Goal: Task Accomplishment & Management: Manage account settings

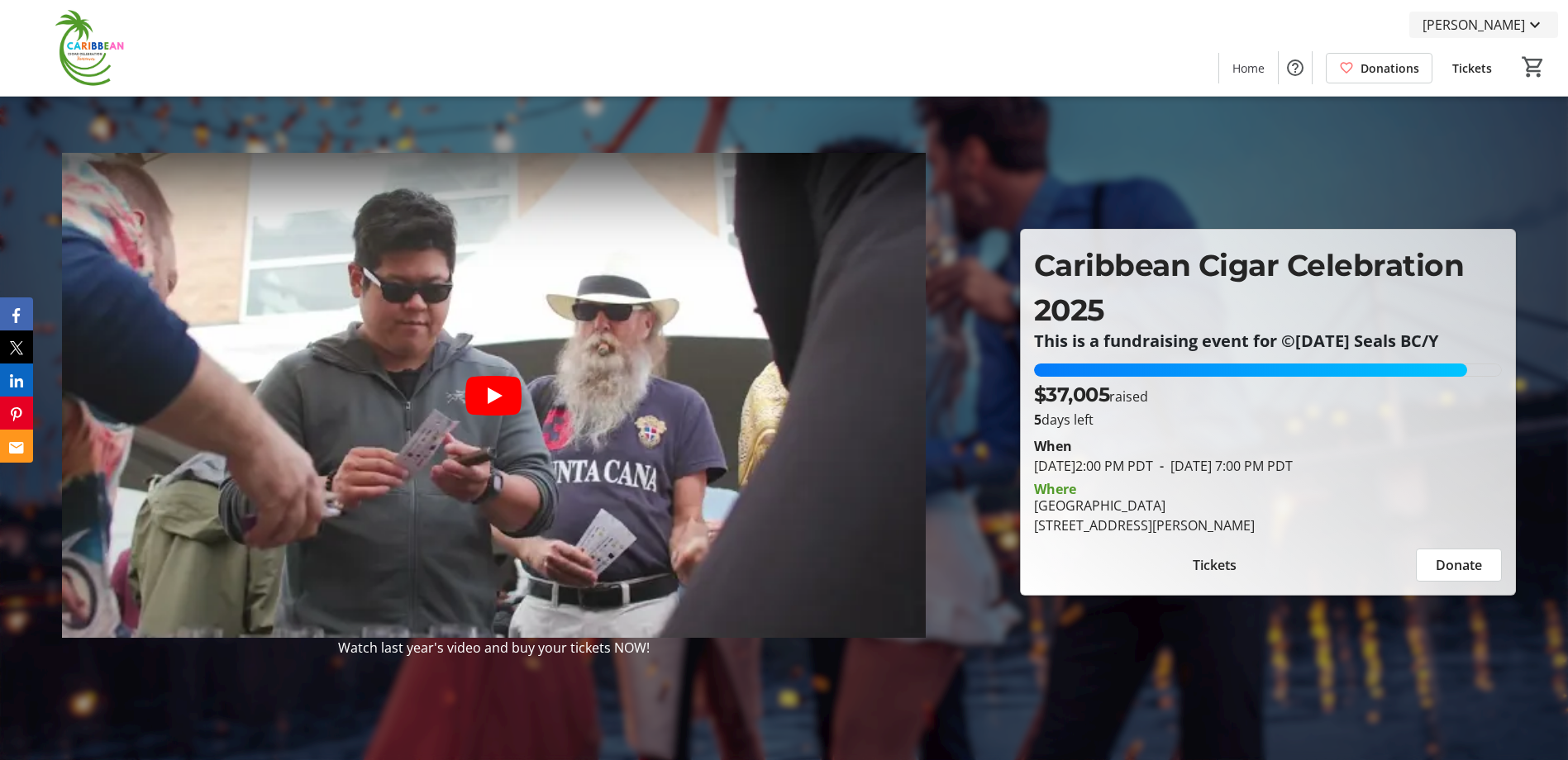
click at [1524, 29] on span "[PERSON_NAME]" at bounding box center [1474, 24] width 103 height 19
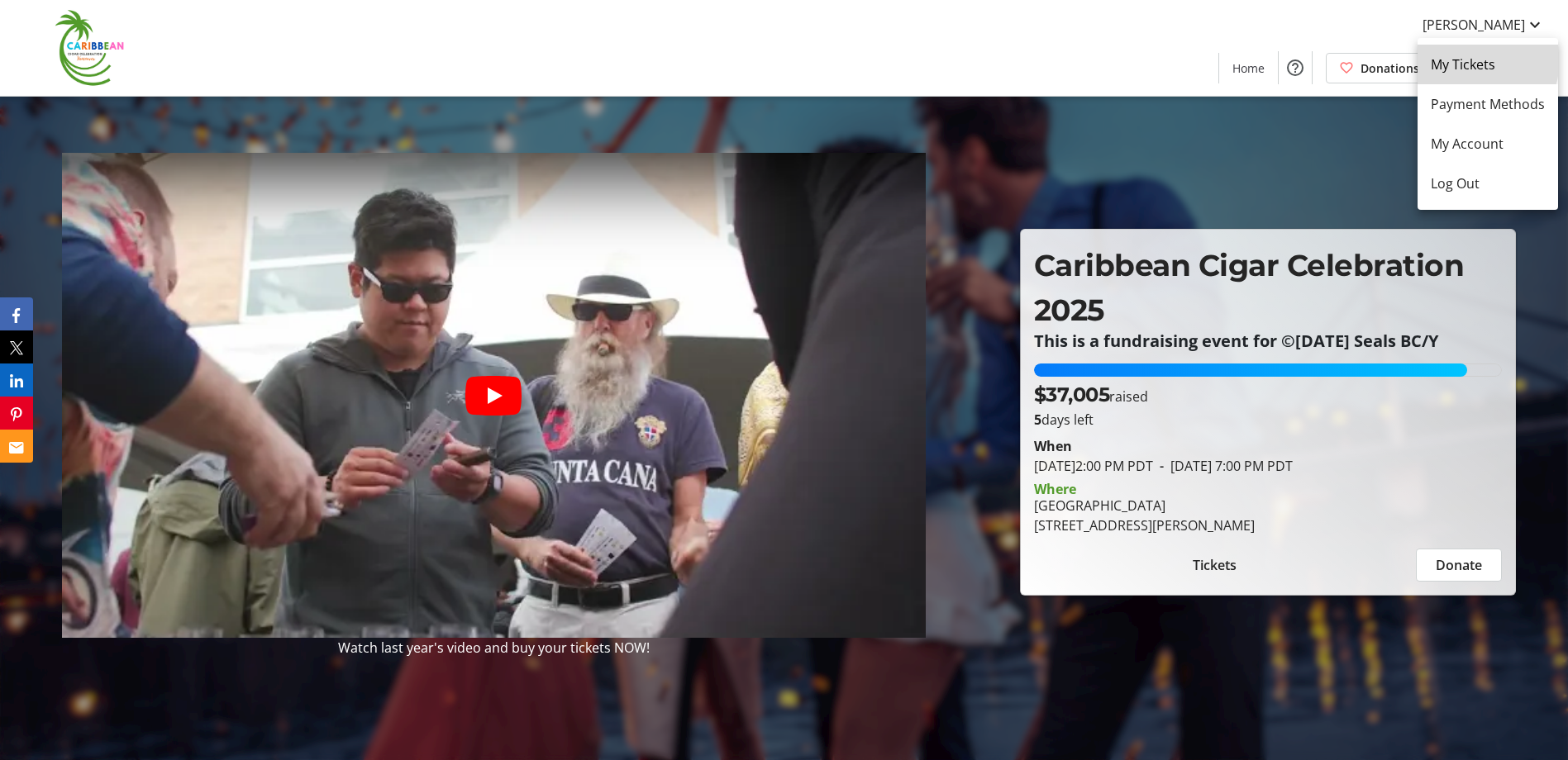
click at [1455, 58] on span "My Tickets" at bounding box center [1486, 64] width 114 height 19
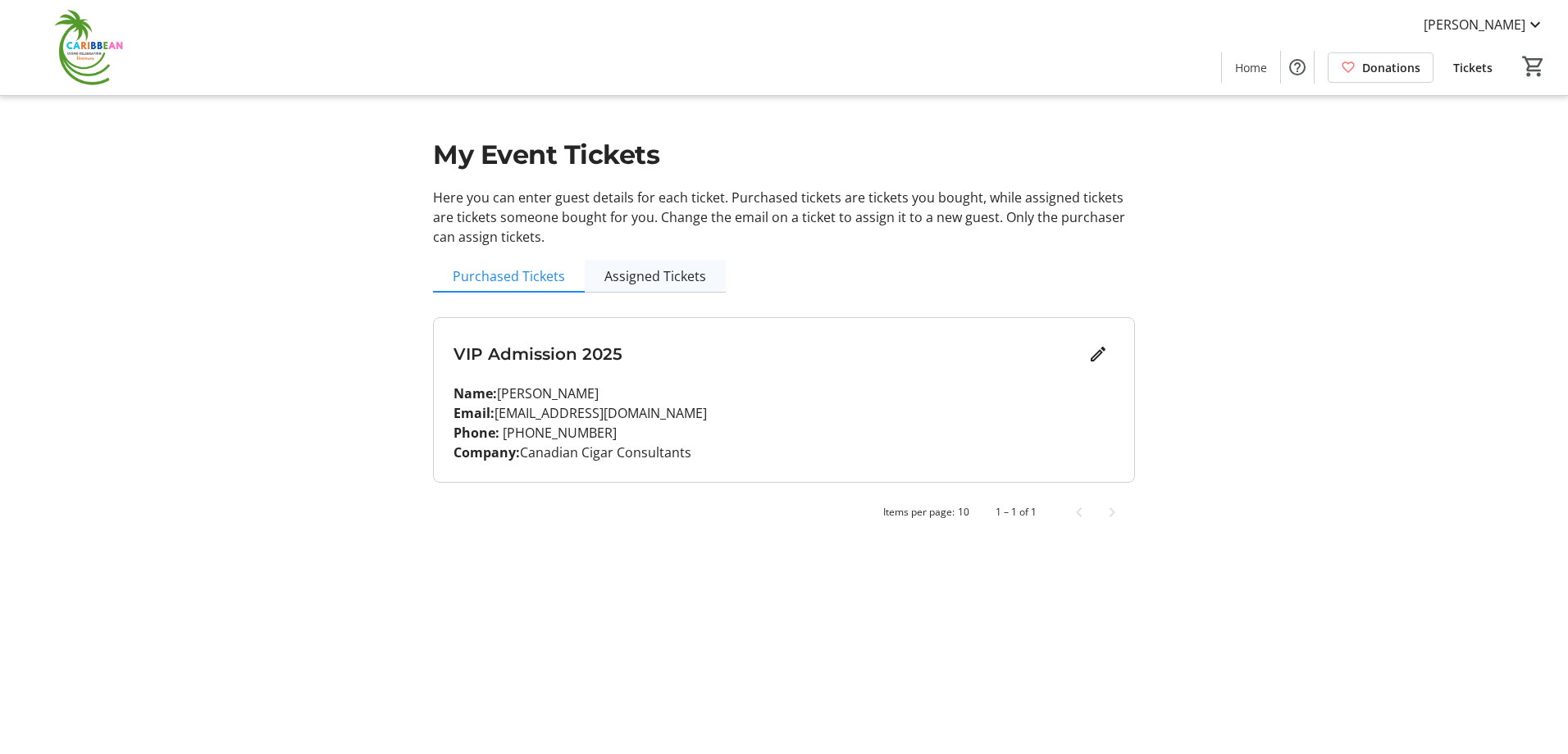
click at [660, 275] on span "Assigned Tickets" at bounding box center [655, 276] width 102 height 13
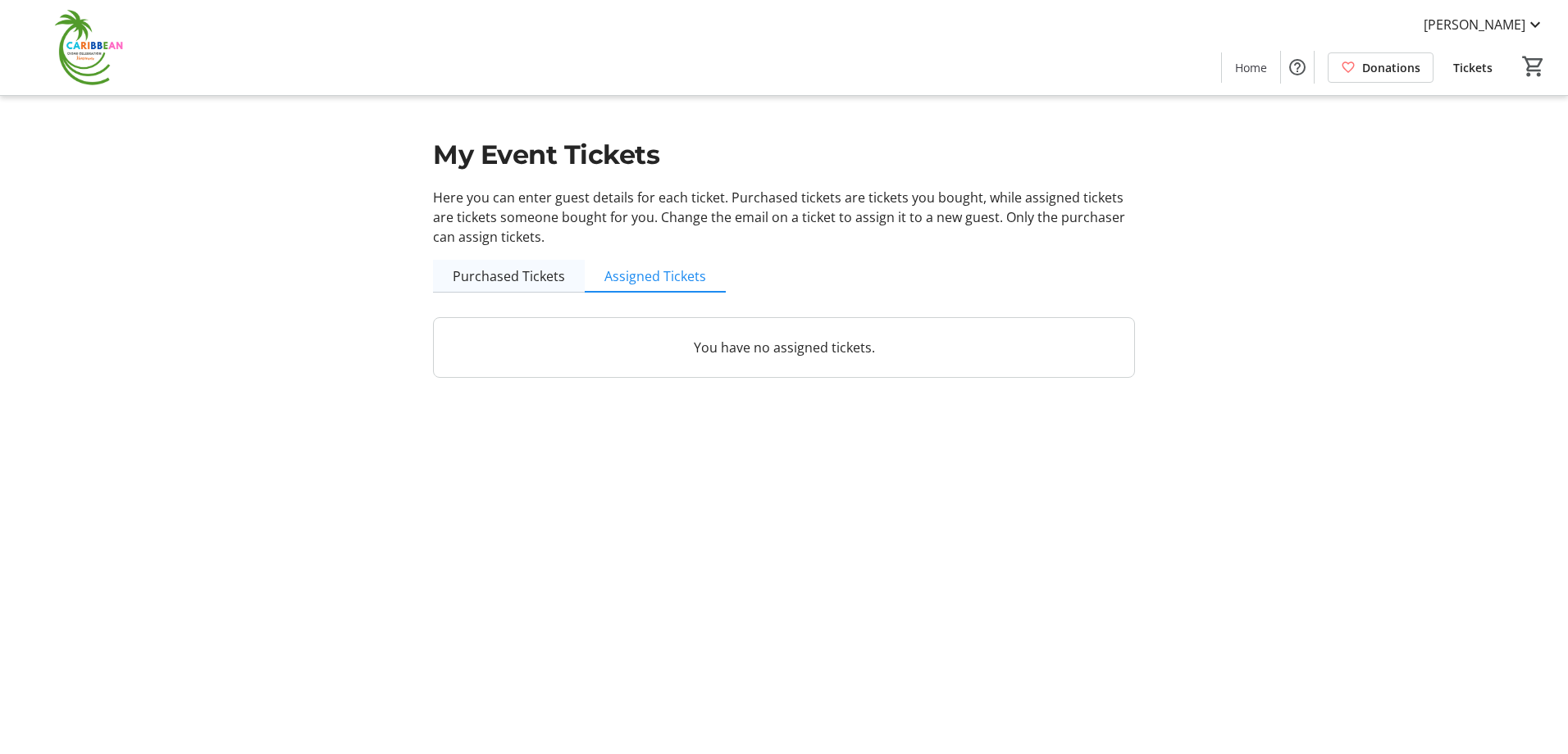
click at [499, 278] on span "Purchased Tickets" at bounding box center [509, 276] width 113 height 13
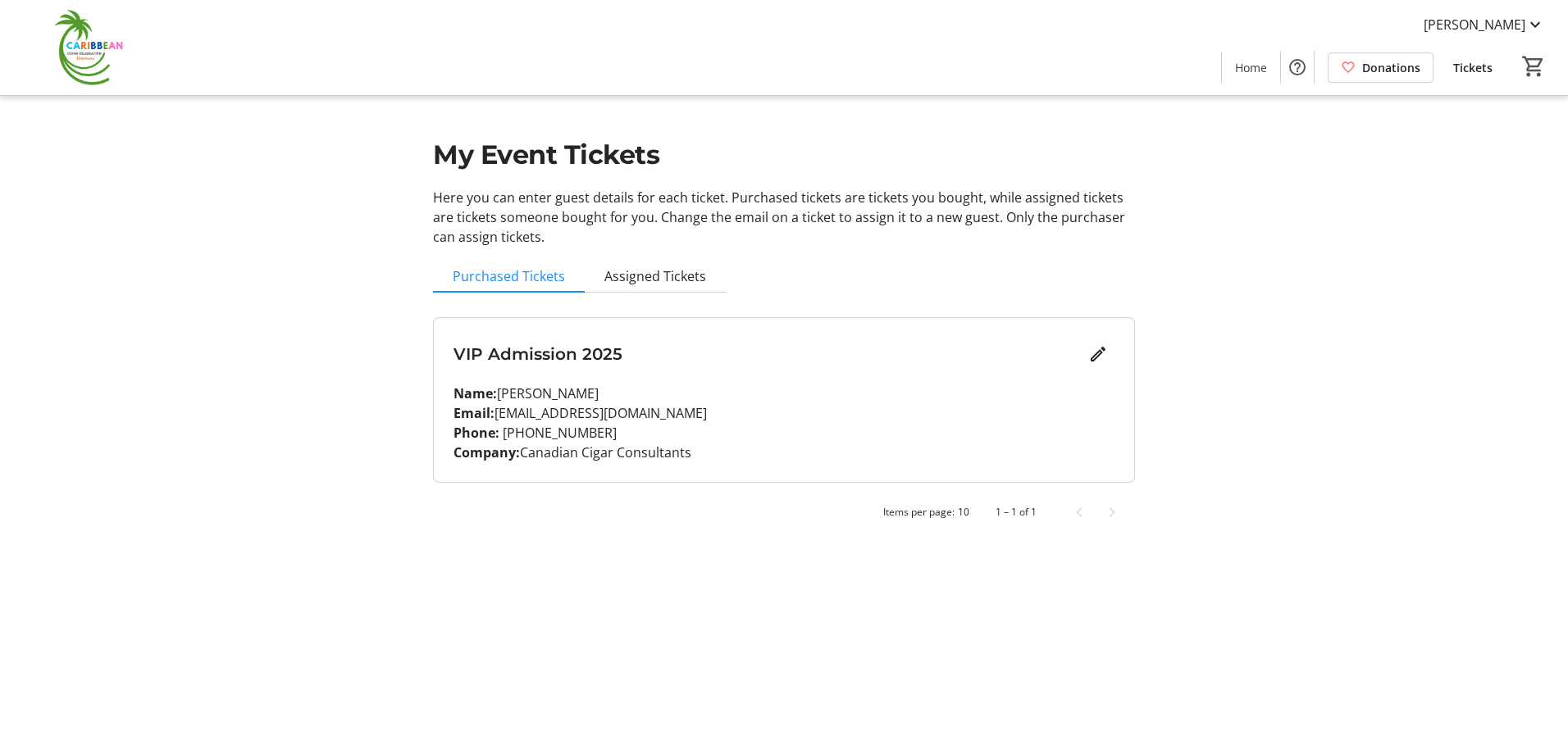
click at [663, 388] on p "Name: [PERSON_NAME]" at bounding box center [784, 393] width 661 height 19
click at [770, 404] on p "Email: [EMAIL_ADDRESS][DOMAIN_NAME]" at bounding box center [784, 413] width 661 height 19
click at [769, 403] on div "Name: [PERSON_NAME] Email: [EMAIL_ADDRESS][DOMAIN_NAME] Phone: [PHONE_NUMBER] C…" at bounding box center [784, 423] width 661 height 79
click at [1093, 349] on mat-icon "Edit" at bounding box center [1098, 354] width 19 height 19
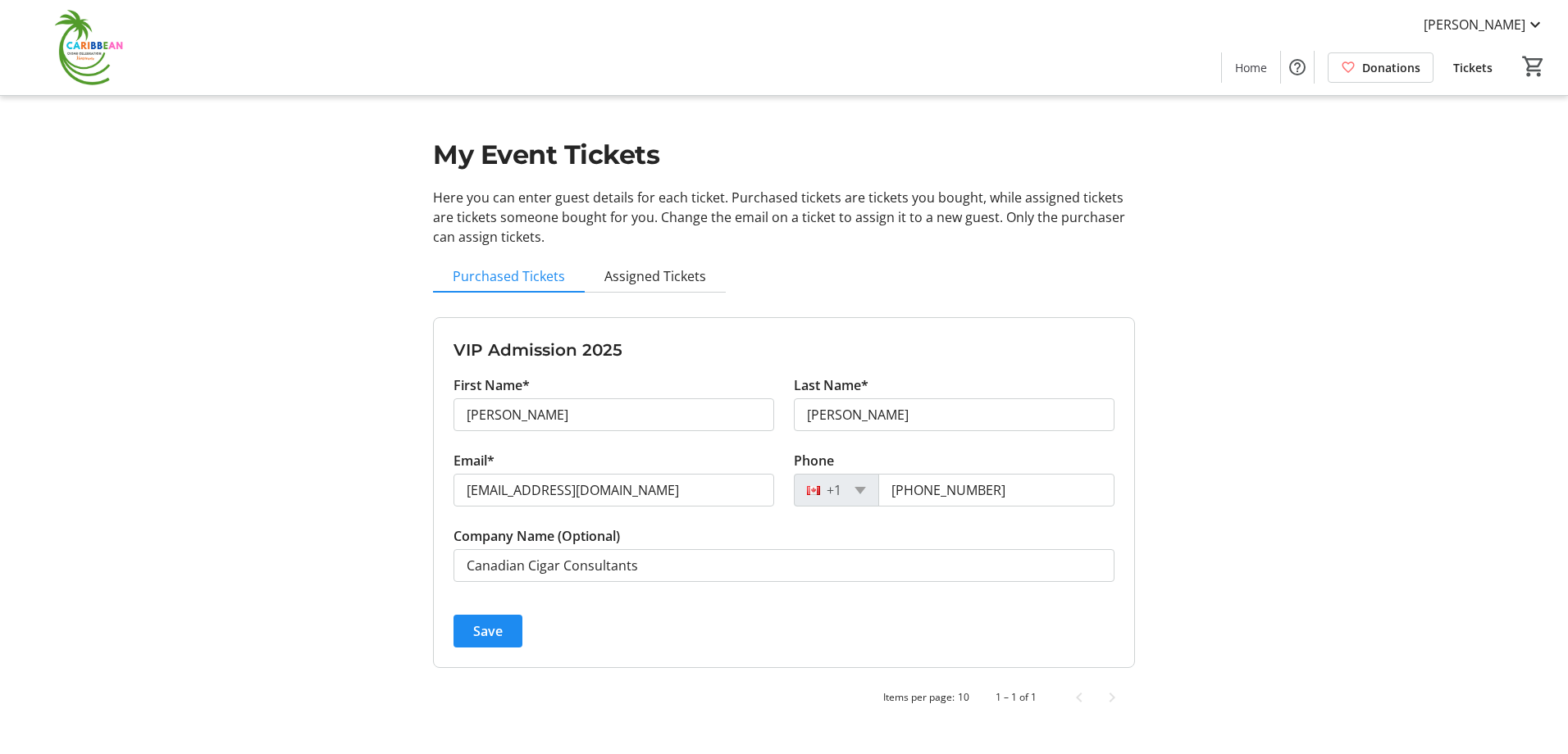
click at [789, 281] on div "My Event Tickets Here you can enter guest details for each ticket. Purchased ti…" at bounding box center [783, 367] width 721 height 734
click at [544, 272] on span "Purchased Tickets" at bounding box center [509, 276] width 113 height 13
click at [508, 637] on span "submit" at bounding box center [488, 631] width 69 height 39
